Goal: Transaction & Acquisition: Purchase product/service

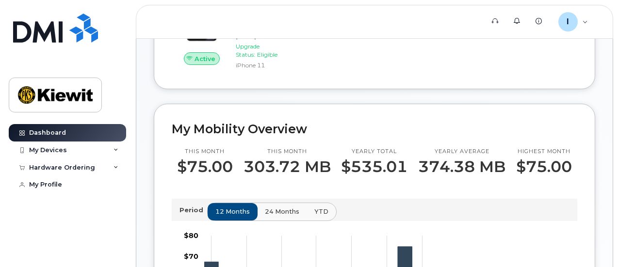
scroll to position [184, 0]
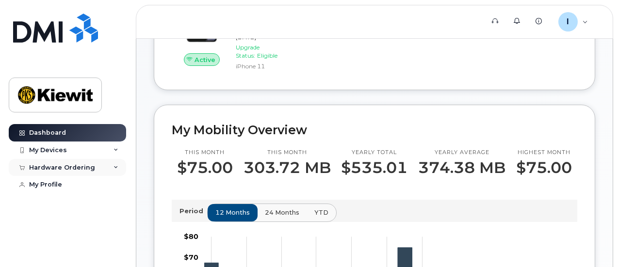
click at [95, 167] on div "Hardware Ordering" at bounding box center [67, 167] width 117 height 17
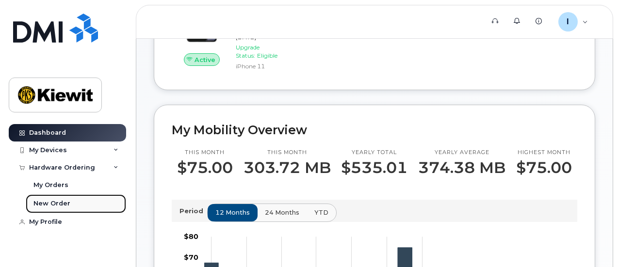
click at [56, 202] on div "New Order" at bounding box center [51, 203] width 37 height 9
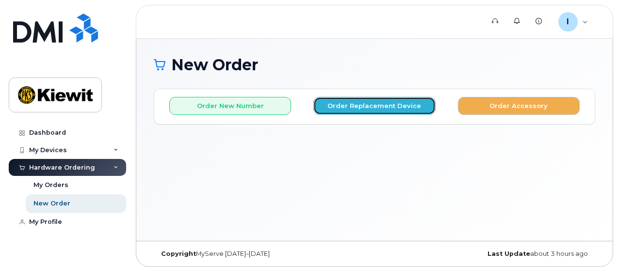
click at [371, 104] on button "Order Replacement Device" at bounding box center [374, 106] width 122 height 18
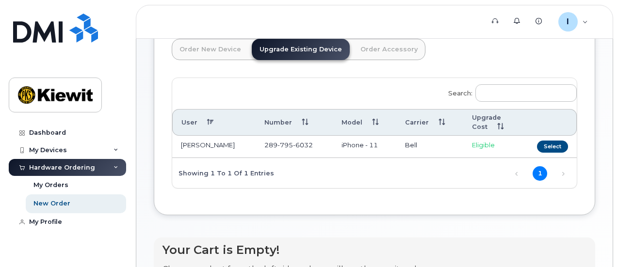
scroll to position [83, 0]
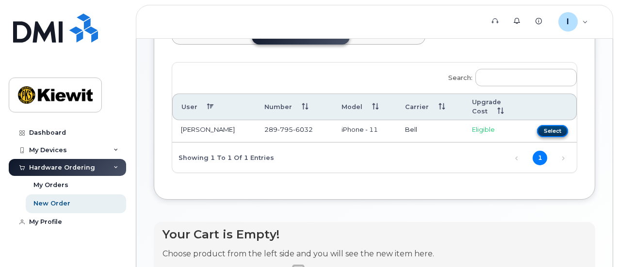
click at [537, 131] on button "Select" at bounding box center [552, 131] width 31 height 12
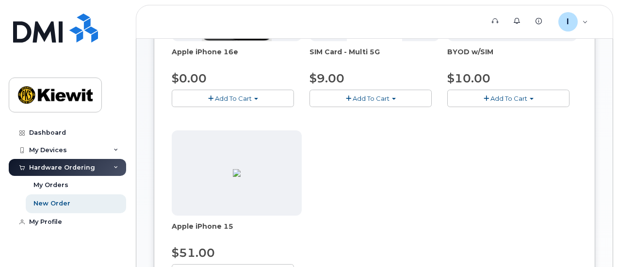
scroll to position [254, 0]
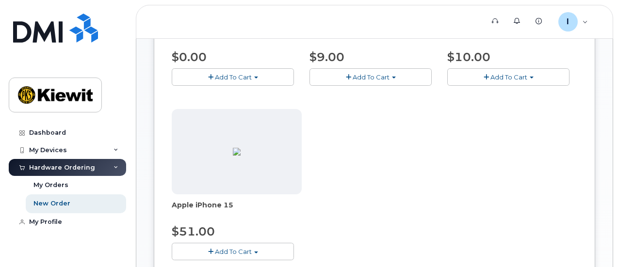
click at [218, 248] on span "Add To Cart" at bounding box center [233, 252] width 37 height 8
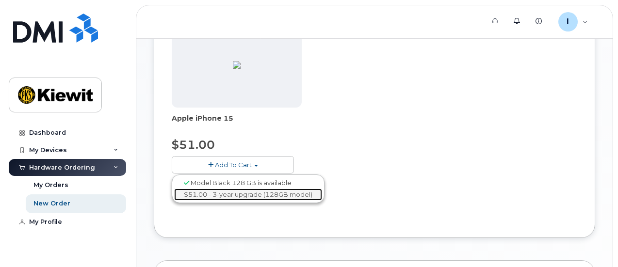
click at [267, 194] on link "$51.00 - 3-year upgrade (128GB model)" at bounding box center [248, 195] width 148 height 12
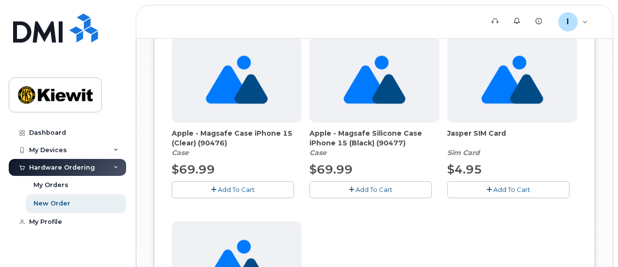
scroll to position [918, 0]
click at [211, 182] on button "Add To Cart" at bounding box center [233, 190] width 122 height 17
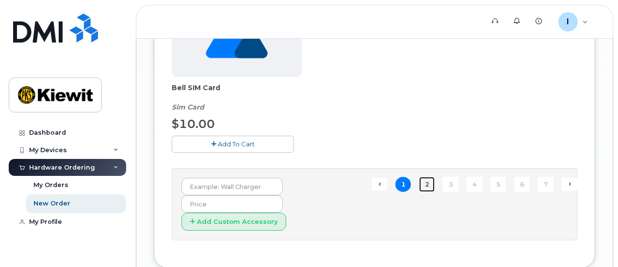
click at [419, 180] on link "2" at bounding box center [427, 184] width 16 height 15
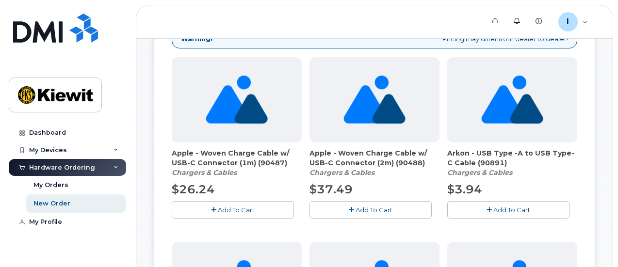
scroll to position [163, 0]
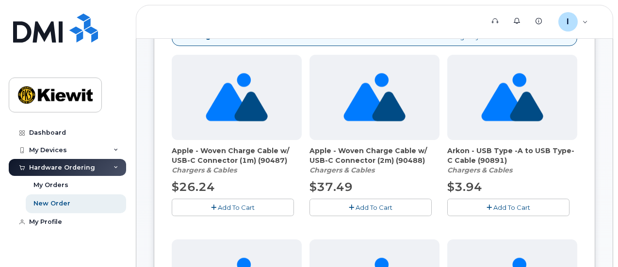
click at [218, 206] on span "Add To Cart" at bounding box center [236, 208] width 37 height 8
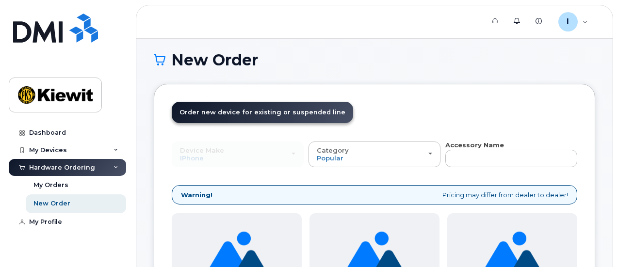
scroll to position [0, 0]
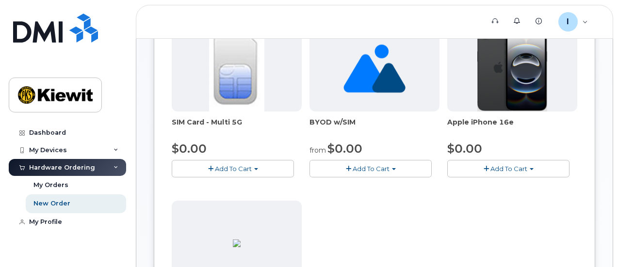
scroll to position [373, 0]
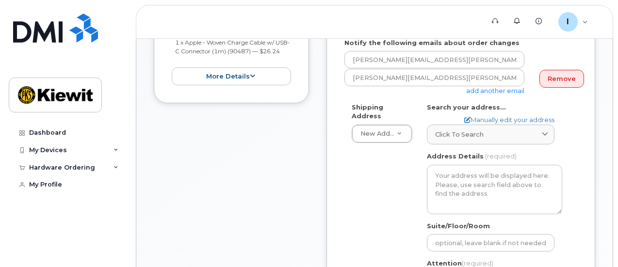
scroll to position [287, 0]
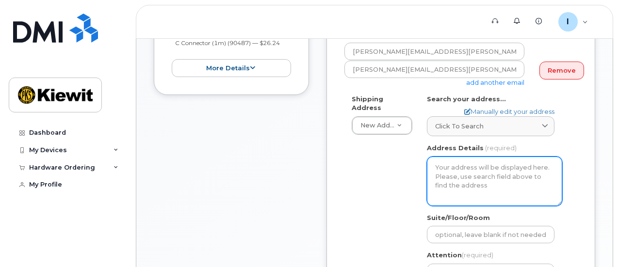
click at [478, 169] on textarea "Address Details" at bounding box center [494, 181] width 135 height 49
click at [473, 157] on textarea "Address Details" at bounding box center [494, 181] width 135 height 49
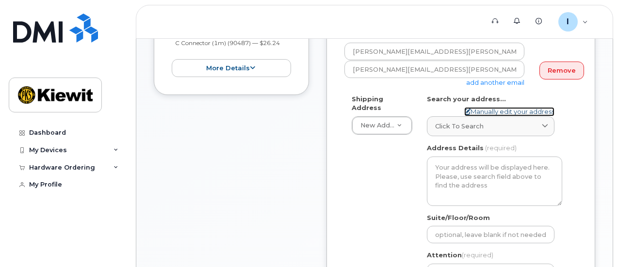
click at [504, 107] on link "Manually edit your address" at bounding box center [509, 111] width 90 height 9
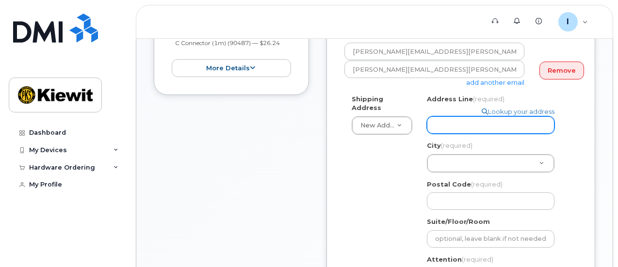
click at [469, 118] on input "Address Line (required)" at bounding box center [490, 124] width 127 height 17
select select
type input "1"
select select
type input "14"
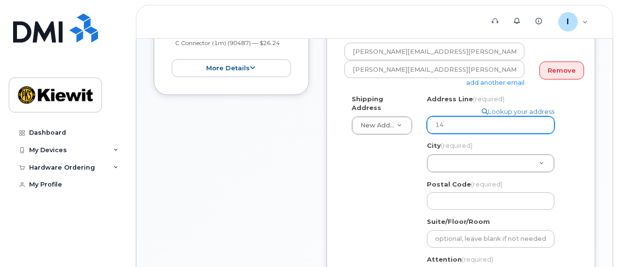
select select
type input "14 L"
select select
type input "14 Low"
select select
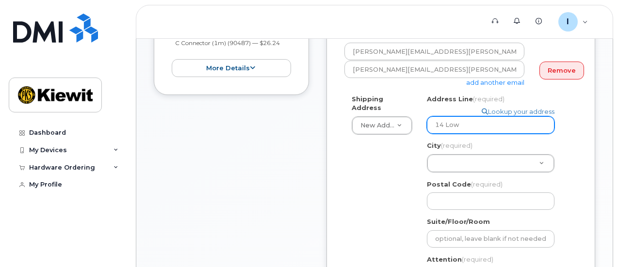
type input "14 Lowe"
select select
type input "14 Lower Jarvis Steet"
select select
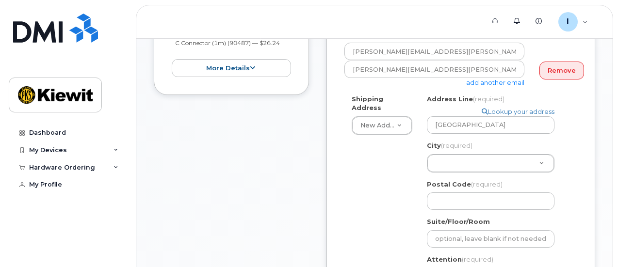
click at [465, 164] on div "Address Line (required) Lookup your address 14 Lower Jarvis Steet City (require…" at bounding box center [494, 152] width 135 height 115
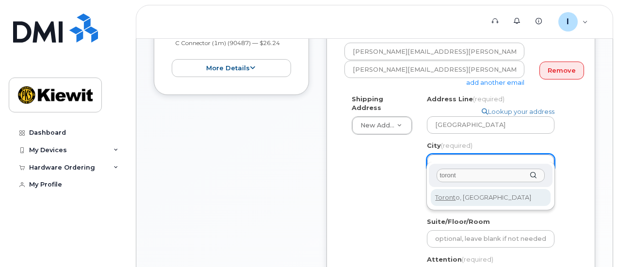
type input "toront"
select select
type input "4934"
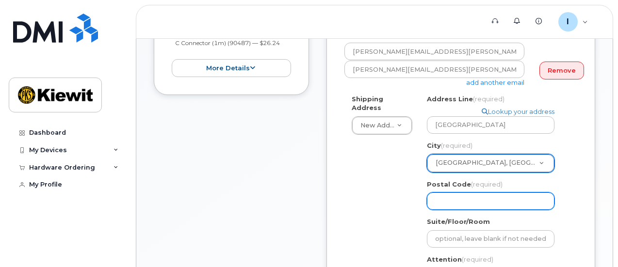
click at [459, 192] on input "Postal Code (required)" at bounding box center [490, 200] width 127 height 17
select select
type input "M"
select select
type input "M5"
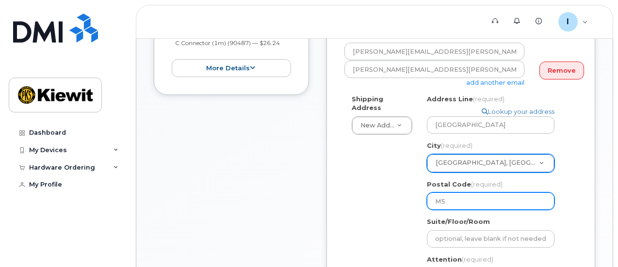
select select
type input "M5E"
select select
type input "M5E 1"
select select
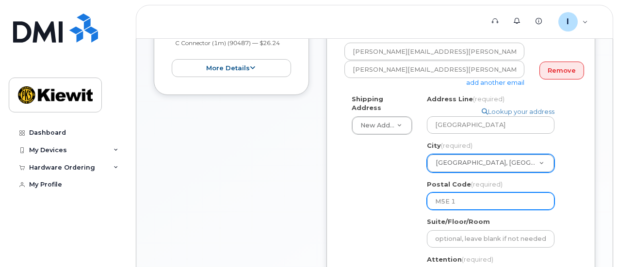
type input "M5E 1N"
select select
type input "M5E 1N1"
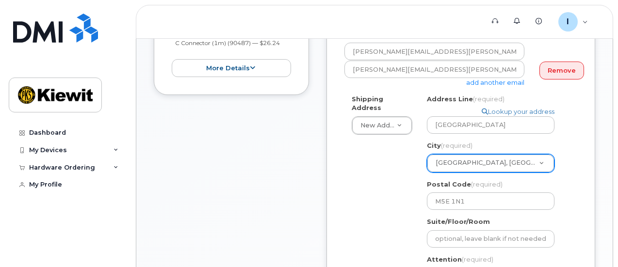
click at [562, 181] on div "Search your address... Manually edit your address Click to search No available …" at bounding box center [494, 213] width 150 height 236
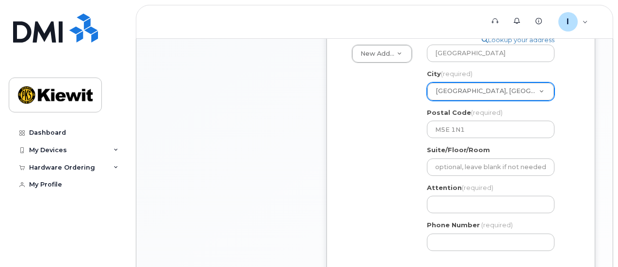
scroll to position [359, 0]
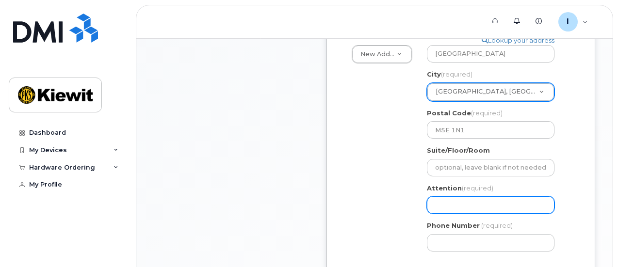
click at [492, 196] on input "Attention (required)" at bounding box center [490, 204] width 127 height 17
select select
type input "I"
select select
type input "Is"
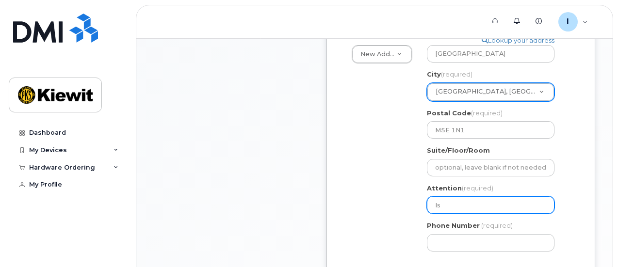
select select
type input "Isa"
select select
type input "Isab"
select select
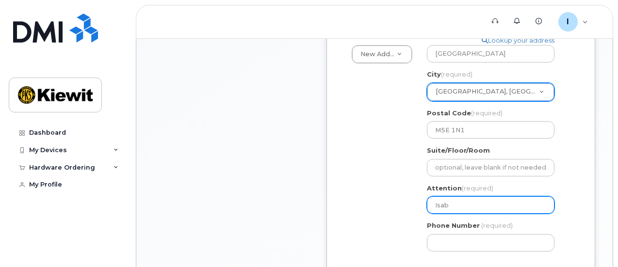
type input "Isabe"
select select
type input "Isabel"
select select
type input "Isabell"
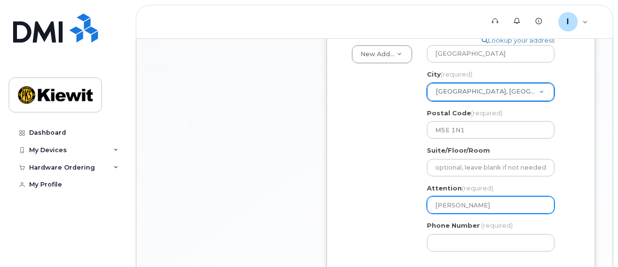
select select
type input "Isabella"
select select
type input "Isabella S"
select select
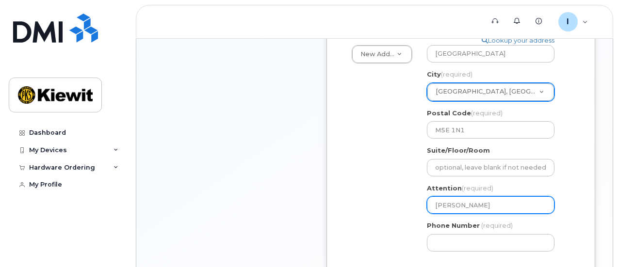
type input "Isabella Se"
select select
type input "Isabella Sea"
select select
type input "Isabella Seaf"
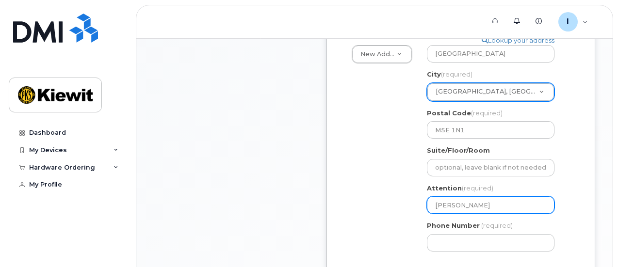
select select
type input "Isabella Seafi"
select select
type input "Isabella Seaf"
select select
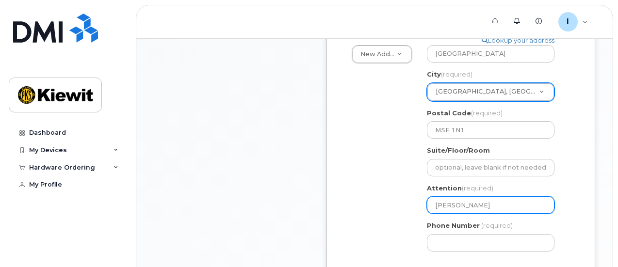
type input "Isabella Sea"
select select
type input "Isabella Se"
select select
type input "Isabella Ser"
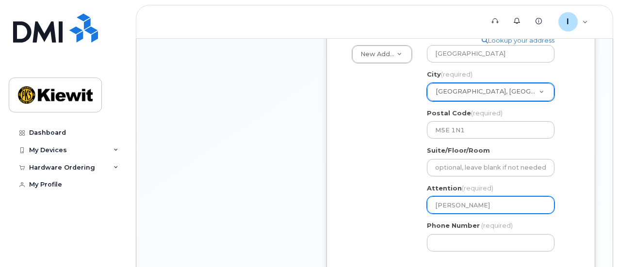
select select
type input "Isabella Sera"
select select
type input "Isabella Seraf"
select select
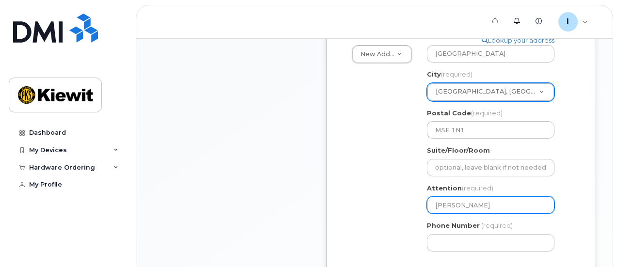
type input "Isabella Serafi"
select select
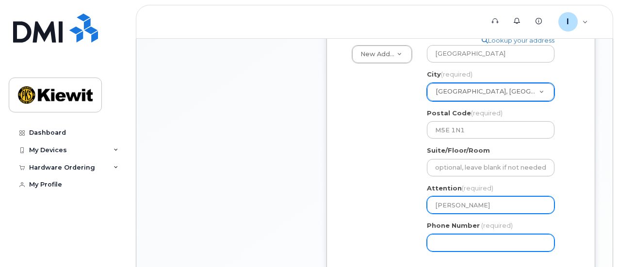
type input "[PERSON_NAME]"
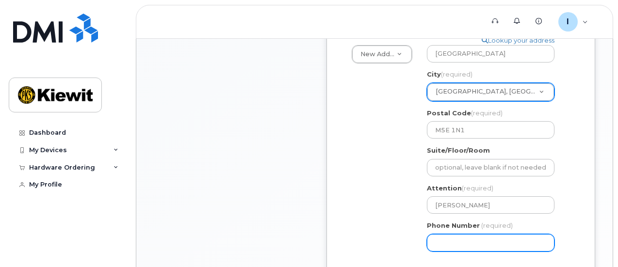
click at [460, 234] on input "Phone Number" at bounding box center [490, 242] width 127 height 17
type input "289795603"
select select
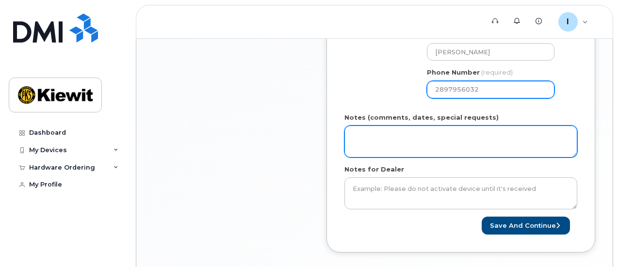
scroll to position [517, 0]
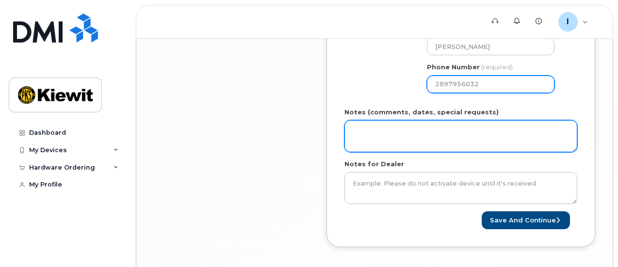
type input "2897956032"
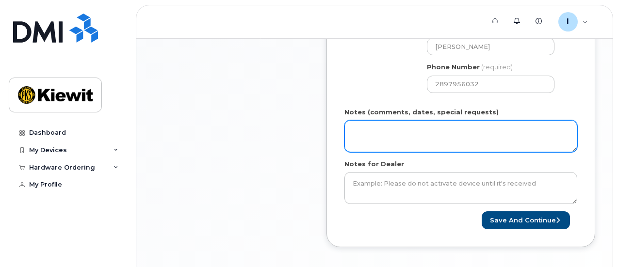
click at [436, 120] on textarea "Notes (comments, dates, special requests)" at bounding box center [460, 136] width 233 height 32
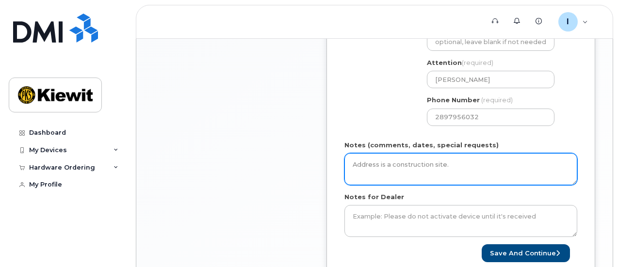
scroll to position [571, 0]
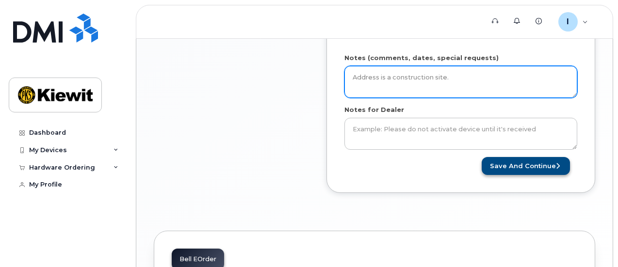
type textarea "Address is a construction site."
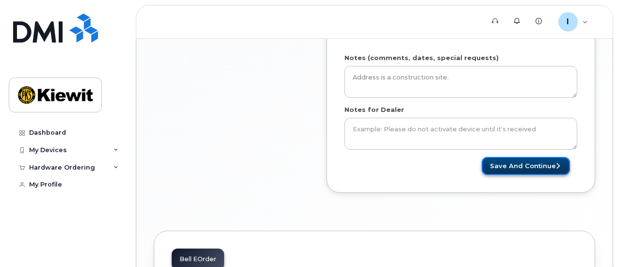
click at [522, 160] on button "Save and Continue" at bounding box center [525, 166] width 88 height 18
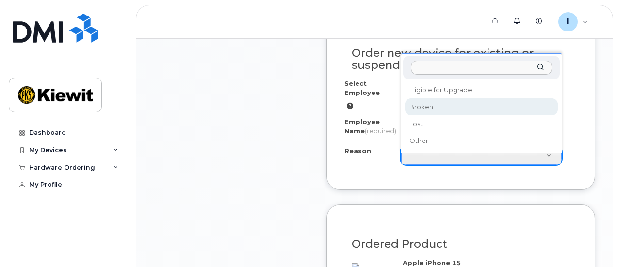
scroll to position [623, 0]
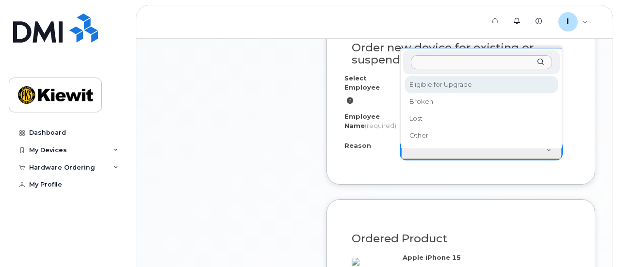
select select "eligible_for_upgrade"
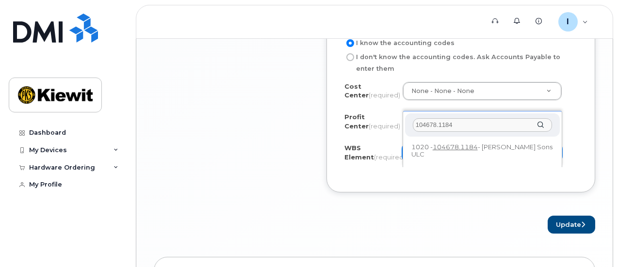
scroll to position [990, 0]
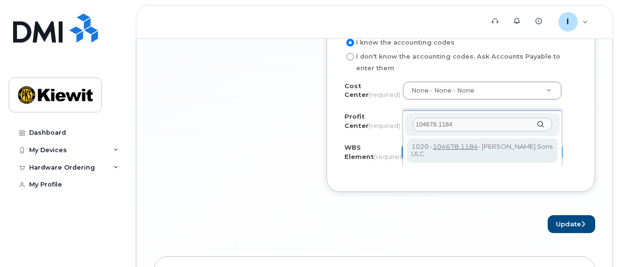
type input "104678.1184"
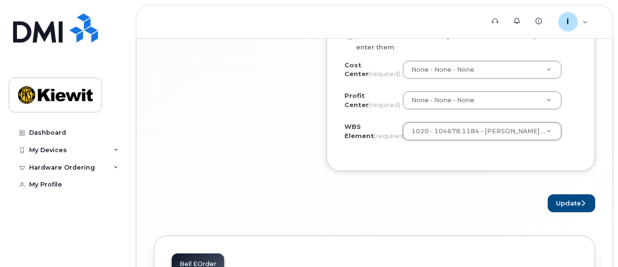
scroll to position [1012, 0]
click at [552, 211] on button "Update" at bounding box center [571, 202] width 48 height 18
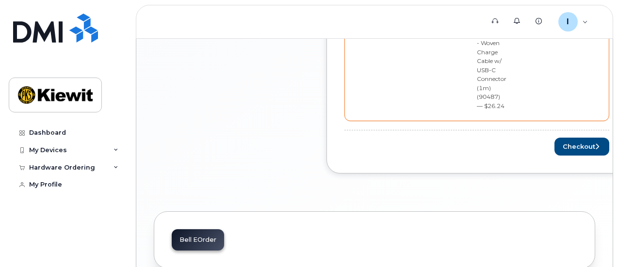
scroll to position [678, 0]
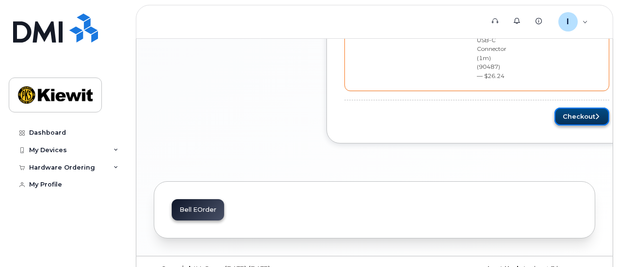
click at [594, 108] on button "Checkout" at bounding box center [581, 117] width 55 height 18
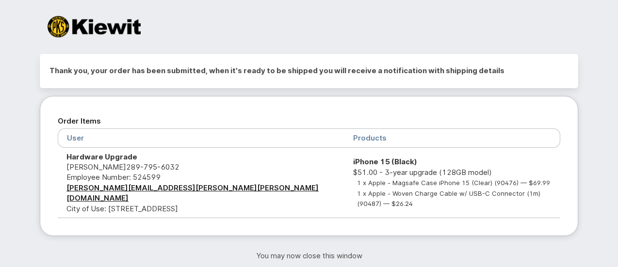
scroll to position [10, 0]
